Goal: Transaction & Acquisition: Purchase product/service

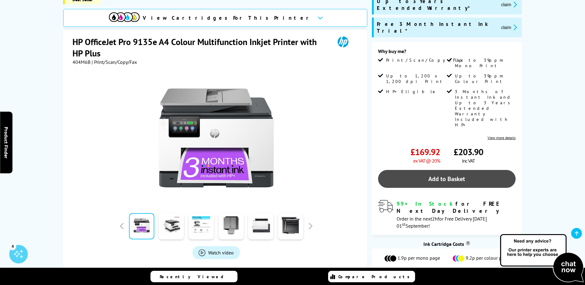
click at [447, 170] on link "Add to Basket" at bounding box center [446, 179] width 137 height 18
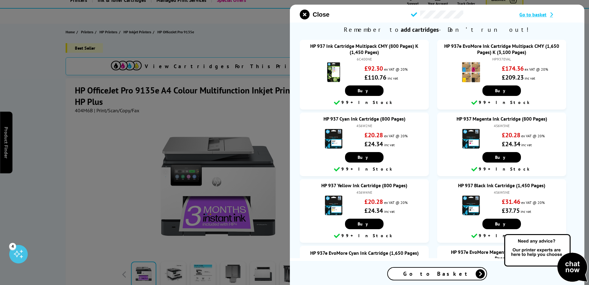
scroll to position [31, 0]
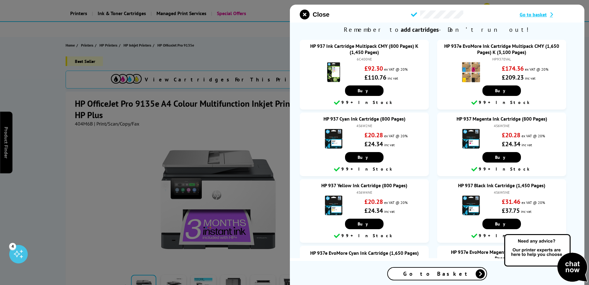
click at [461, 273] on div "Go to Basket" at bounding box center [437, 274] width 99 height 12
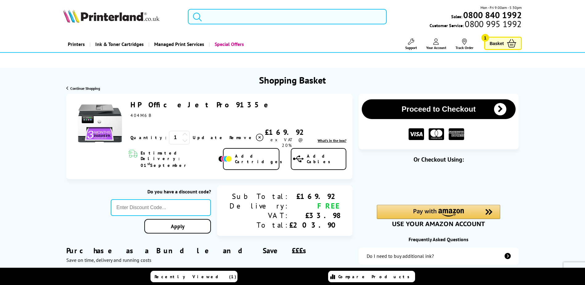
click at [394, 114] on button "Proceed to Checkout" at bounding box center [439, 109] width 154 height 20
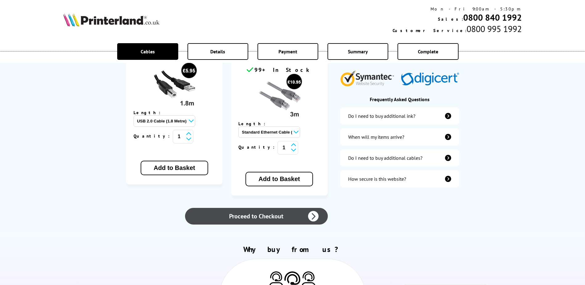
scroll to position [185, 0]
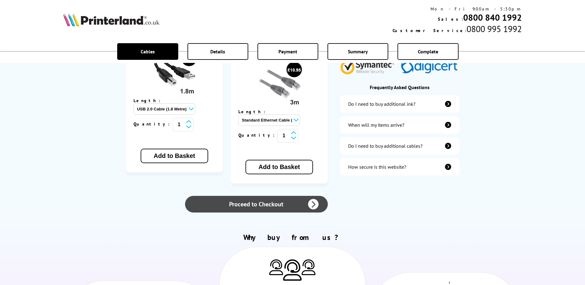
click at [222, 196] on link "Proceed to Checkout" at bounding box center [256, 204] width 142 height 17
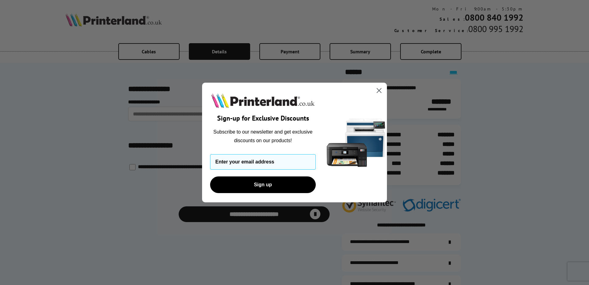
click at [378, 88] on circle "Close dialog" at bounding box center [379, 90] width 10 height 10
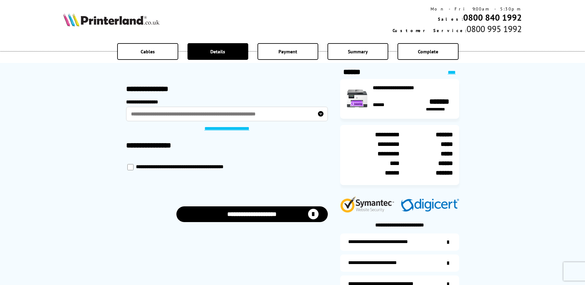
click at [228, 221] on button "**********" at bounding box center [251, 214] width 151 height 16
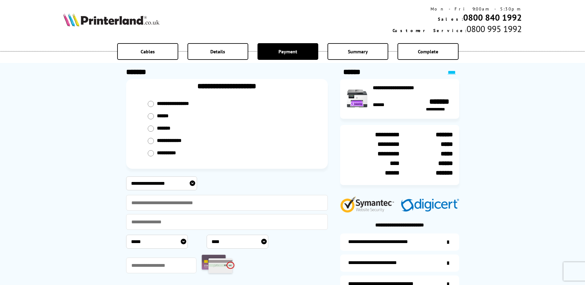
click at [151, 132] on div "*******" at bounding box center [226, 128] width 171 height 12
click at [151, 107] on input "radio" at bounding box center [151, 104] width 6 height 6
radio input "****"
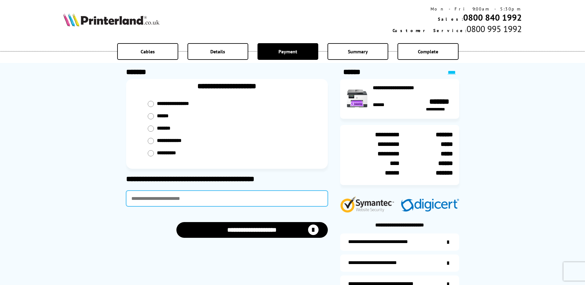
click at [197, 200] on input "text" at bounding box center [227, 198] width 202 height 16
type input "**********"
click button "close modal" at bounding box center [0, 0] width 0 height 0
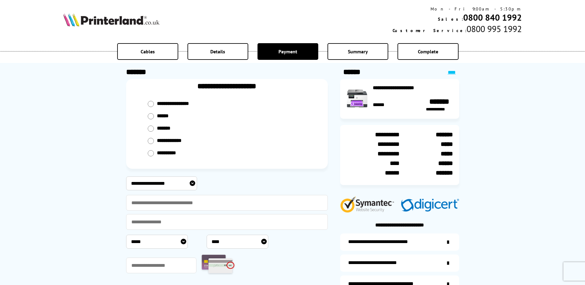
click at [152, 107] on input "radio" at bounding box center [151, 104] width 6 height 6
radio input "****"
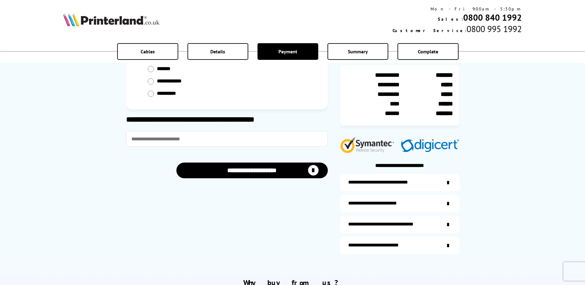
scroll to position [62, 0]
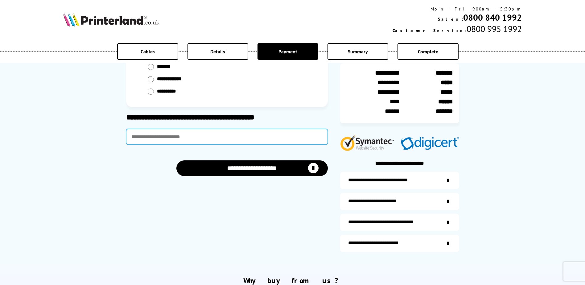
click at [170, 133] on input "text" at bounding box center [227, 137] width 202 height 16
click at [162, 132] on input "text" at bounding box center [227, 137] width 202 height 16
click at [241, 132] on input "text" at bounding box center [227, 137] width 202 height 16
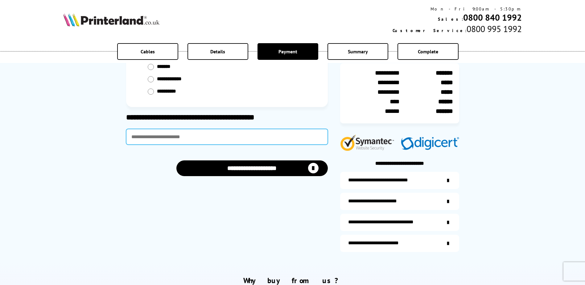
click at [165, 131] on input "text" at bounding box center [227, 137] width 202 height 16
type input "**********"
click button "close modal" at bounding box center [0, 0] width 0 height 0
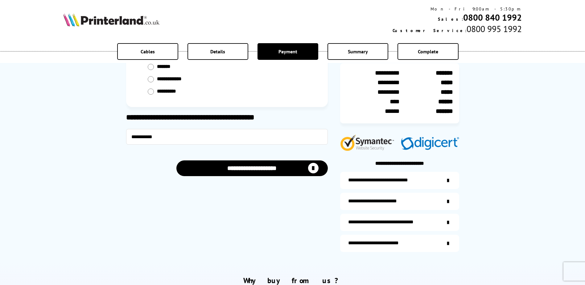
click at [229, 170] on button "**********" at bounding box center [251, 168] width 151 height 16
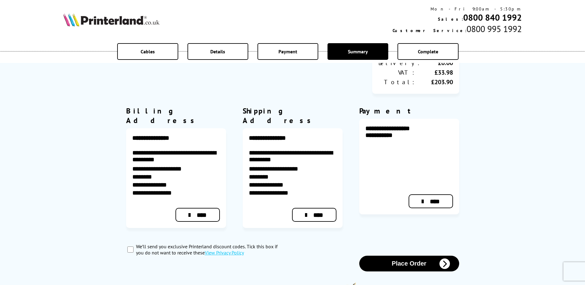
scroll to position [154, 0]
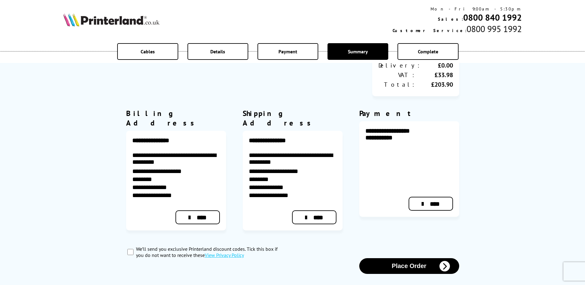
click at [413, 258] on button "Place Order" at bounding box center [409, 266] width 100 height 16
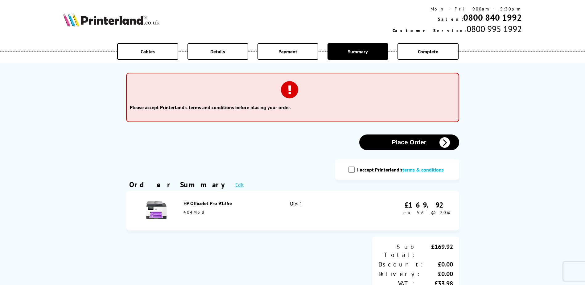
click at [350, 166] on input "I accept Printerland's terms & conditions" at bounding box center [351, 169] width 6 height 6
checkbox input "true"
click at [393, 152] on div "Please accept Printerland's terms and conditions before placing your order. Log…" at bounding box center [292, 257] width 339 height 503
click at [397, 145] on button "Place Order" at bounding box center [409, 142] width 100 height 16
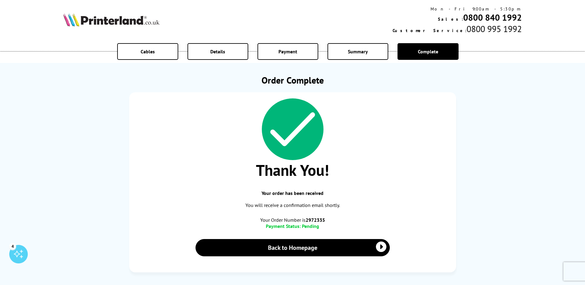
click at [321, 217] on b "2972335" at bounding box center [314, 220] width 19 height 6
copy b "2972335"
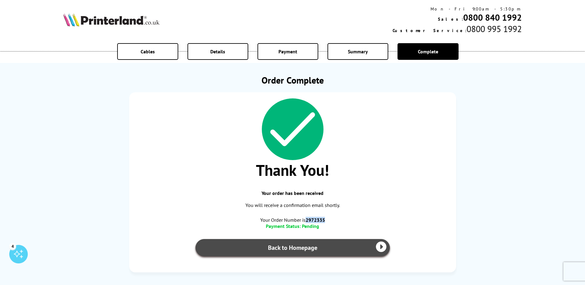
click at [306, 249] on link "Back to Homepage" at bounding box center [292, 247] width 194 height 17
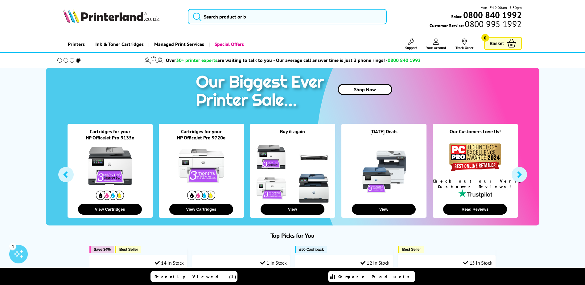
click at [125, 20] on img at bounding box center [111, 16] width 96 height 14
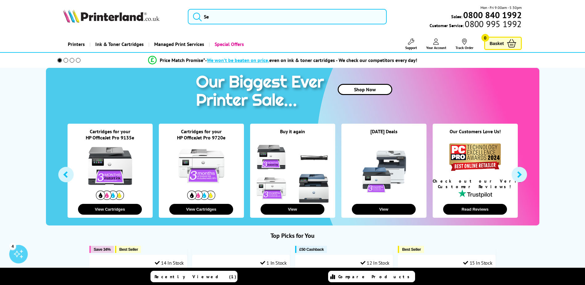
click at [431, 44] on link "Your Account" at bounding box center [436, 44] width 20 height 11
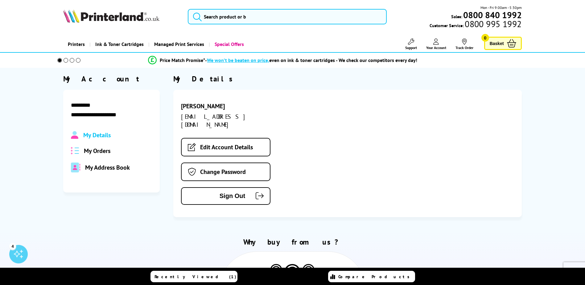
click at [95, 152] on span "My Orders" at bounding box center [97, 151] width 27 height 8
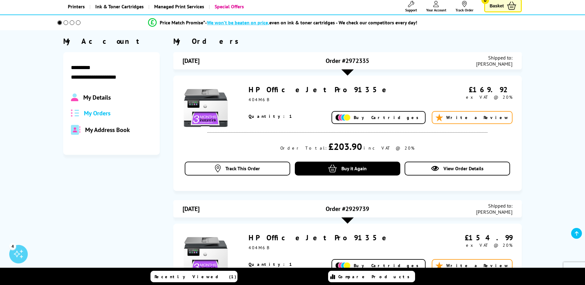
scroll to position [31, 0]
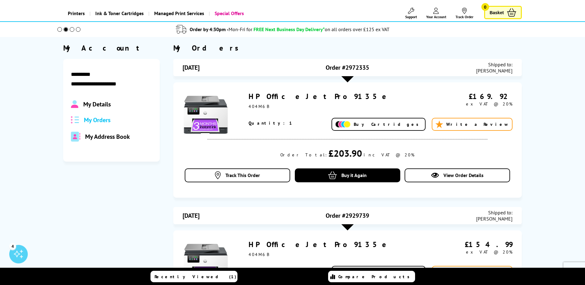
click at [406, 69] on div "Shipped to: [PERSON_NAME]" at bounding box center [457, 67] width 110 height 12
